Goal: Task Accomplishment & Management: Use online tool/utility

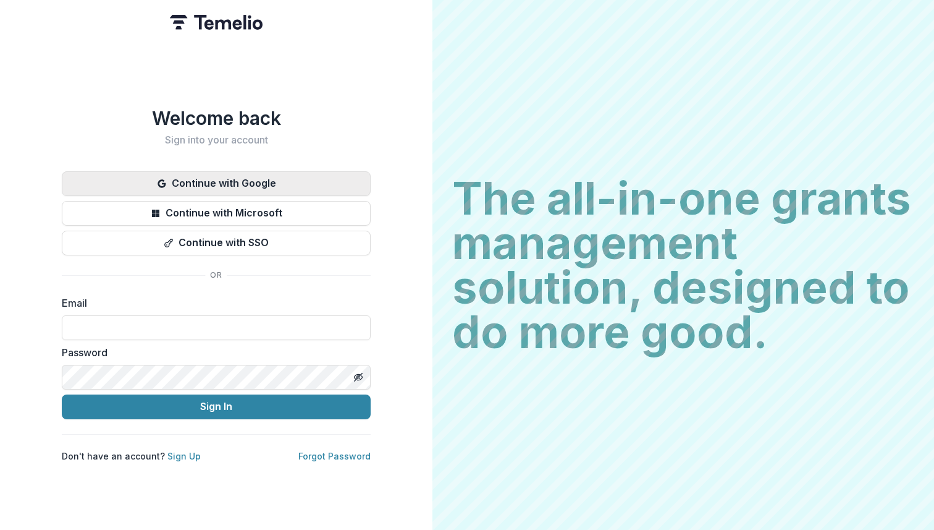
click at [250, 179] on button "Continue with Google" at bounding box center [216, 183] width 309 height 25
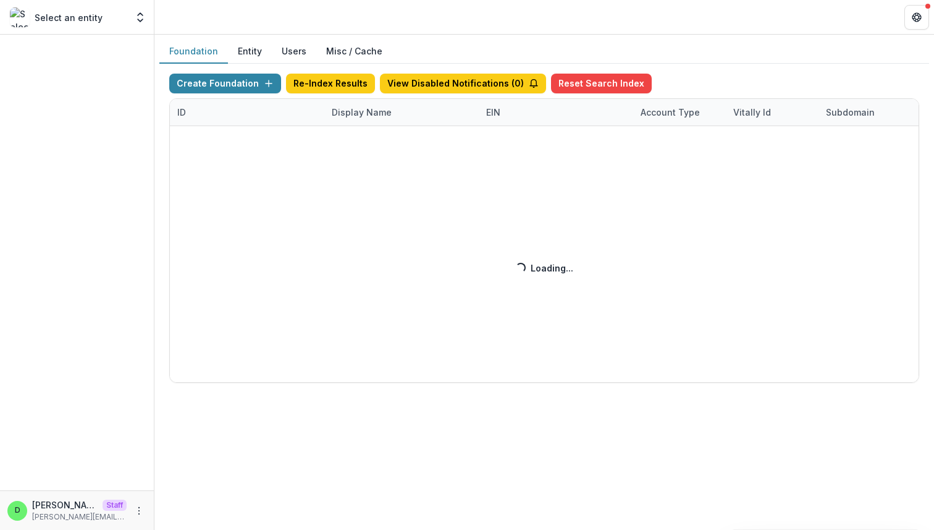
click at [371, 110] on div "Create Foundation Re-Index Results View Disabled Notifications ( 0 ) Reset Sear…" at bounding box center [544, 228] width 750 height 309
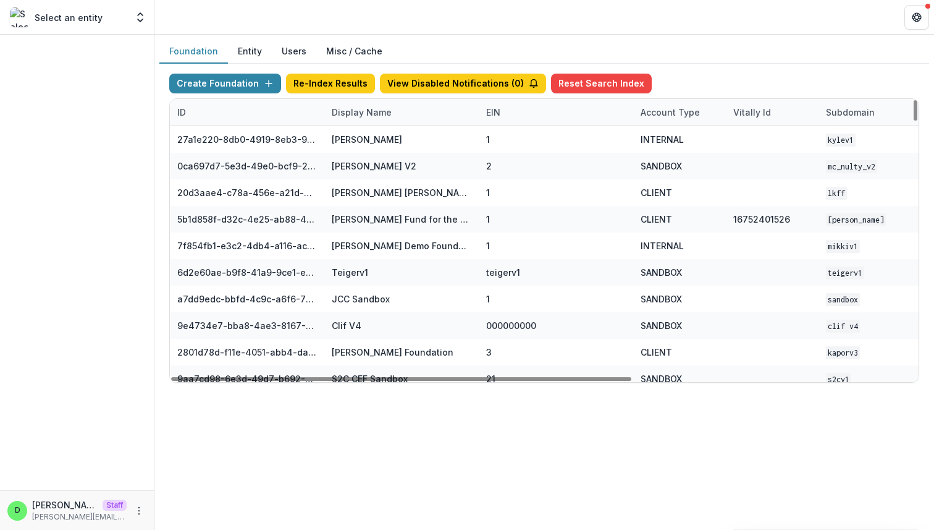
click at [357, 117] on div "Display Name" at bounding box center [361, 112] width 75 height 13
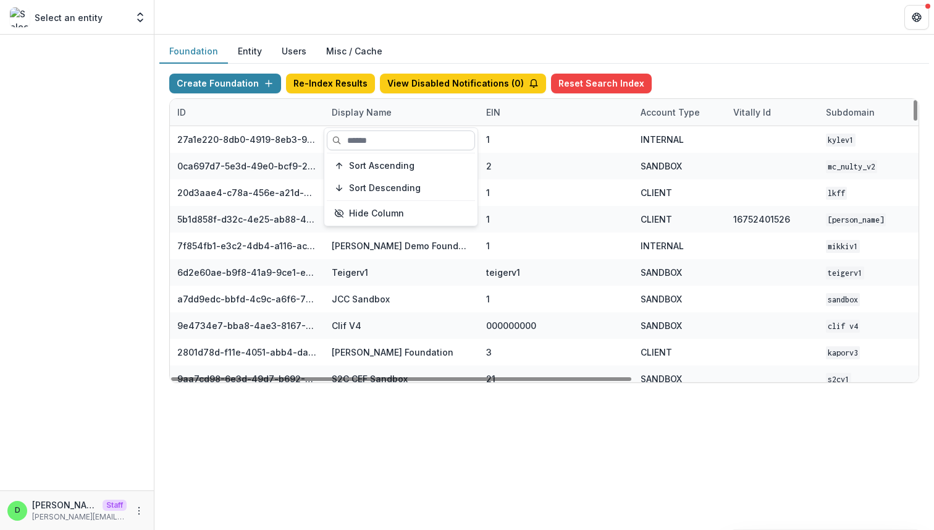
click at [382, 142] on input at bounding box center [401, 140] width 148 height 20
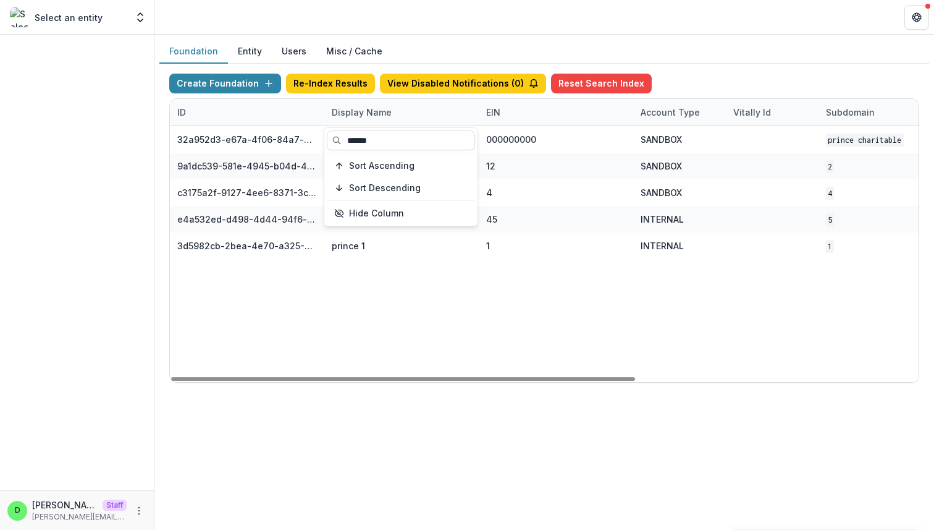
type input "******"
click at [465, 322] on div "32a952d3-e67a-4f06-84a7-e1815100216c Prince Charitable Trusts DEMO 000000000 SA…" at bounding box center [772, 254] width 1205 height 256
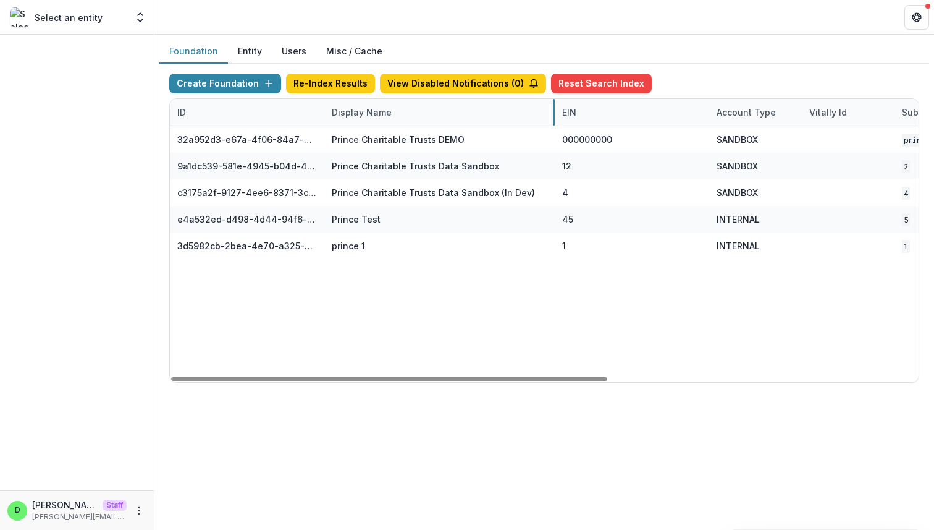
drag, startPoint x: 478, startPoint y: 110, endPoint x: 554, endPoint y: 107, distance: 76.1
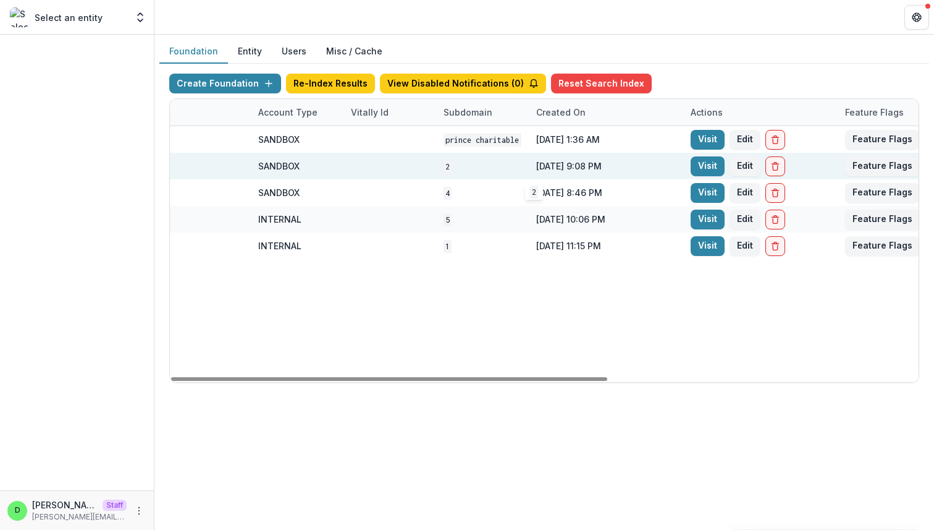
scroll to position [0, 532]
